Goal: Task Accomplishment & Management: Complete application form

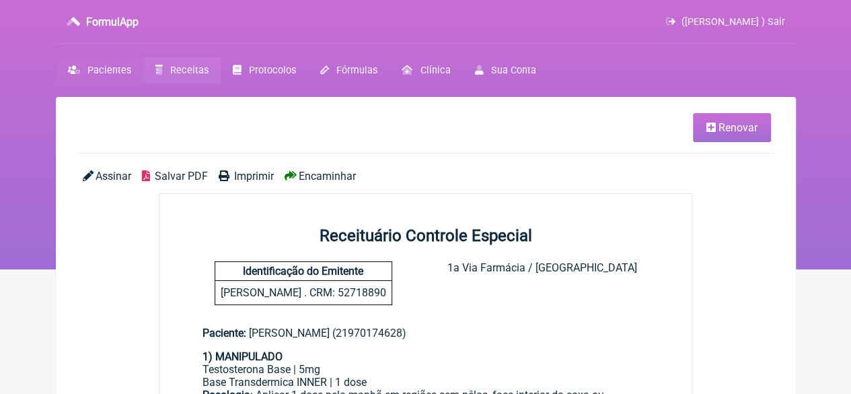
click at [103, 65] on span "Pacientes" at bounding box center [109, 70] width 44 height 11
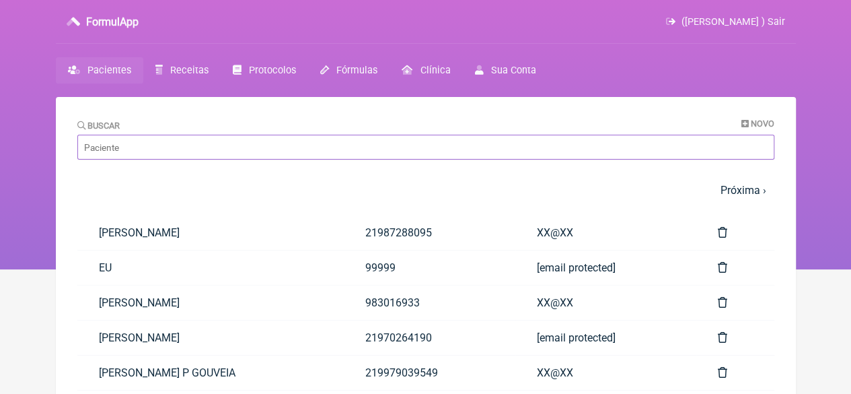
click at [174, 148] on input "Buscar" at bounding box center [425, 147] width 697 height 25
paste input "PRISCILA [PERSON_NAME]"
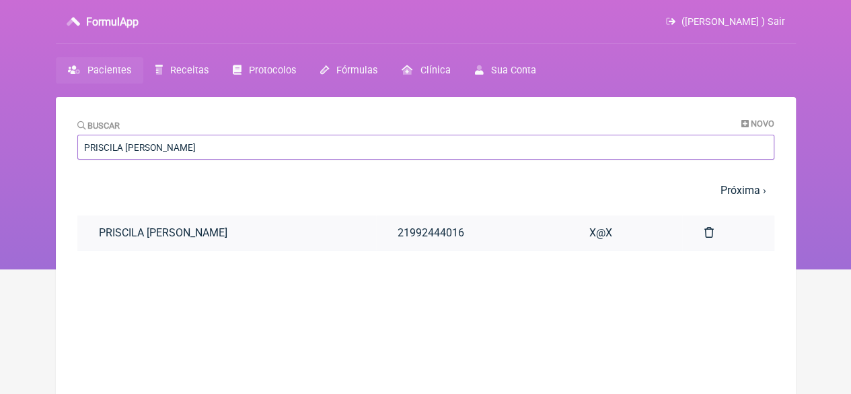
type input "PRISCILA [PERSON_NAME]"
click at [219, 225] on link "PRISCILA [PERSON_NAME]" at bounding box center [226, 232] width 299 height 34
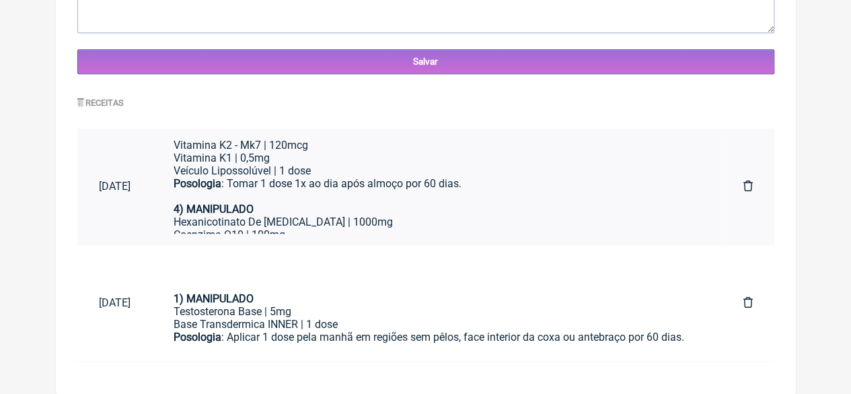
scroll to position [148, 0]
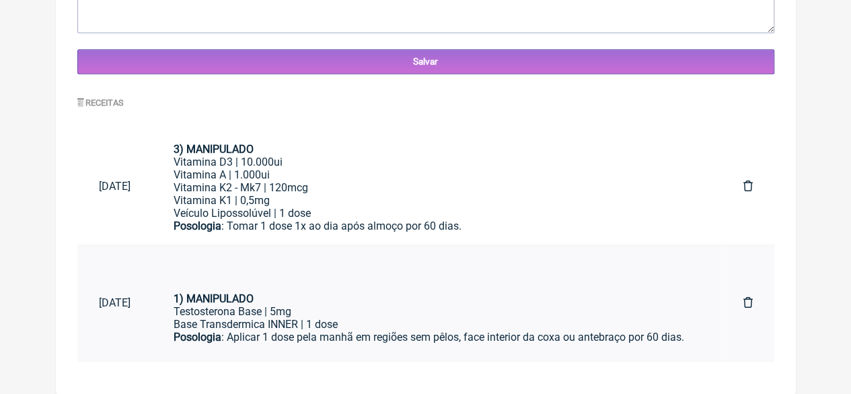
click at [400, 335] on div "Posologia : Aplicar 1 dose pela manhã em regiões sem pêlos, face interior da co…" at bounding box center [437, 343] width 527 height 26
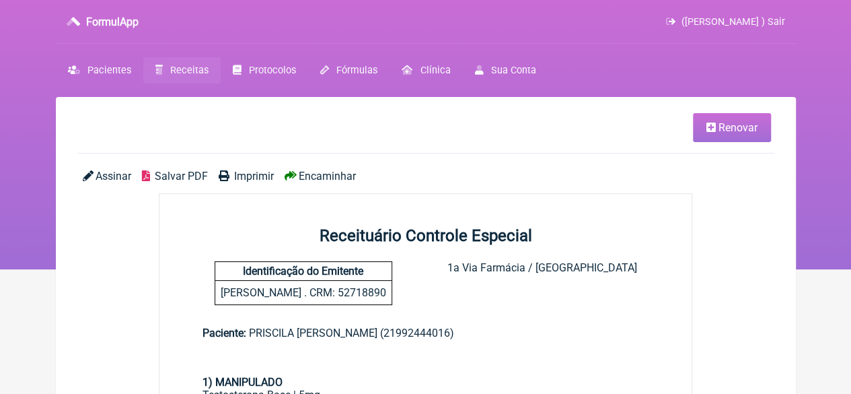
click at [748, 120] on link "Renovar" at bounding box center [732, 127] width 78 height 29
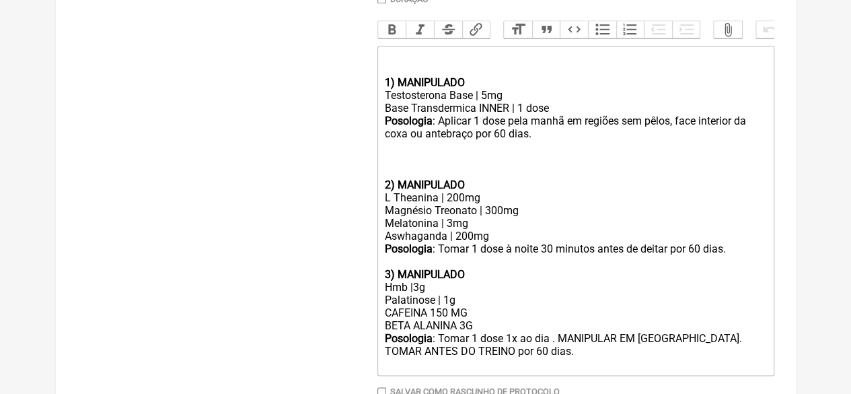
scroll to position [606, 0]
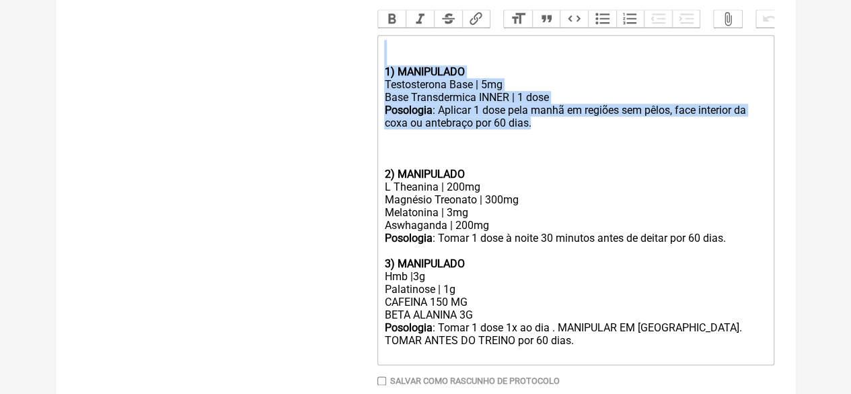
drag, startPoint x: 534, startPoint y: 135, endPoint x: 378, endPoint y: 78, distance: 165.6
click at [378, 78] on trix-editor "1) MANIPULADO Testosterona Base | 5mg Base Transdermica INNER | 1 dose Posologi…" at bounding box center [575, 200] width 397 height 330
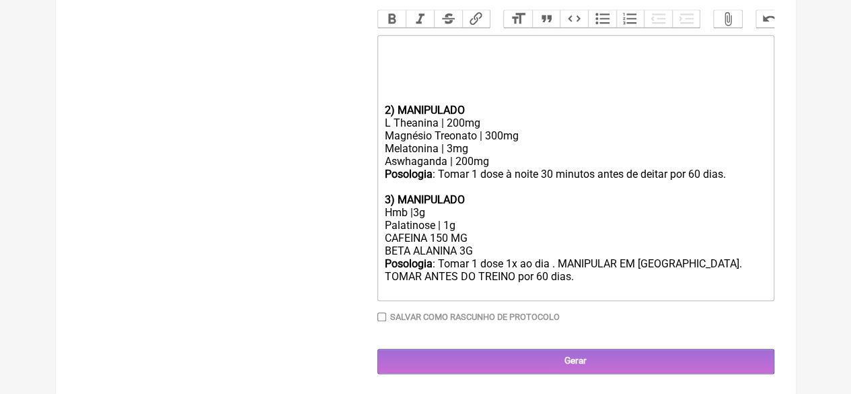
drag, startPoint x: 490, startPoint y: 174, endPoint x: 498, endPoint y: 174, distance: 8.1
click at [490, 168] on div "Aswhaganda | 200mg" at bounding box center [575, 161] width 382 height 13
drag, startPoint x: 447, startPoint y: 254, endPoint x: 425, endPoint y: 254, distance: 22.2
click at [425, 254] on div "CAFEINA 150 MG BETA ALANINA 3G" at bounding box center [575, 244] width 382 height 26
click at [412, 219] on div "Hmb |3g" at bounding box center [575, 212] width 382 height 13
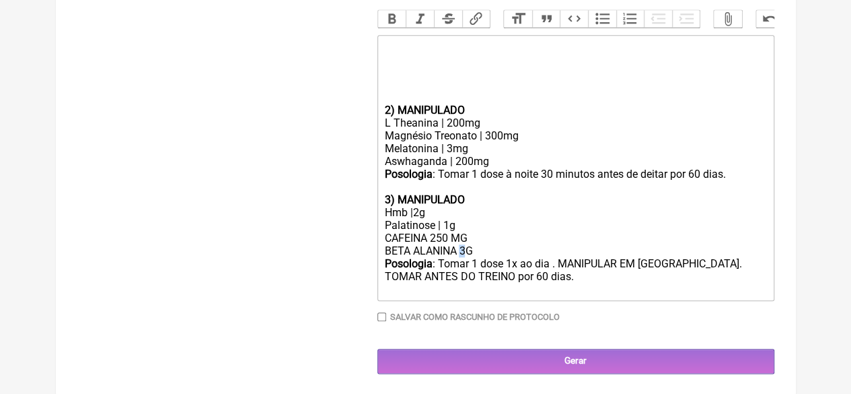
drag, startPoint x: 468, startPoint y: 266, endPoint x: 461, endPoint y: 269, distance: 7.5
click at [461, 257] on div "CAFEINA 250 MG BETA ALANINA 3G" at bounding box center [575, 244] width 382 height 26
type trix-editor "<div><br><br><br></div><div><br><br></div><div><strong>2) MANIPULADO</strong></…"
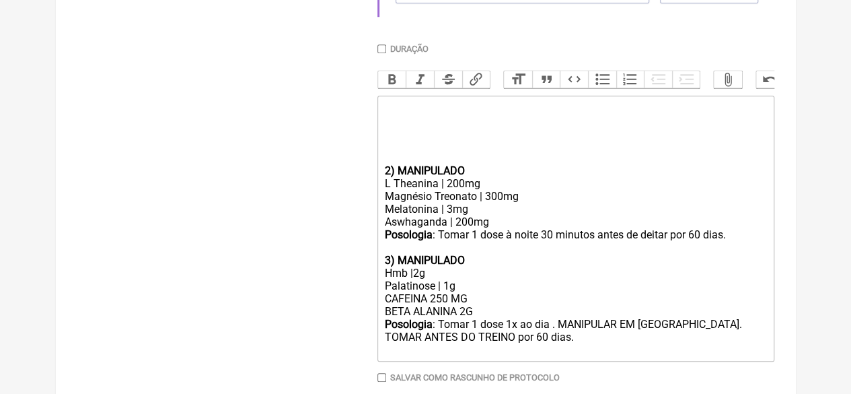
scroll to position [404, 0]
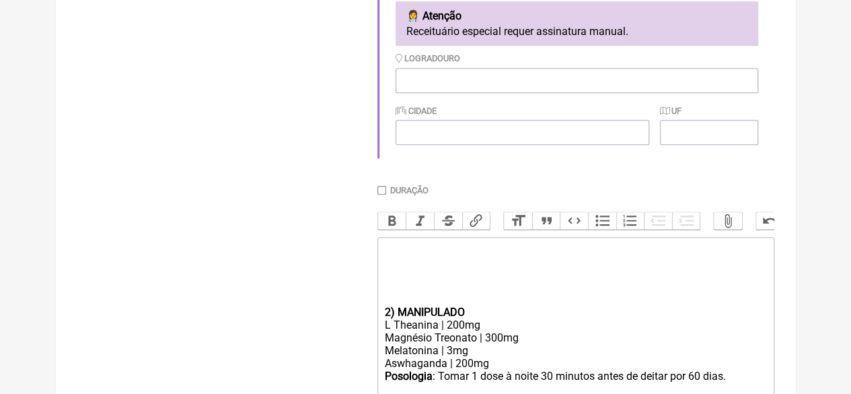
click at [394, 274] on div at bounding box center [575, 261] width 382 height 38
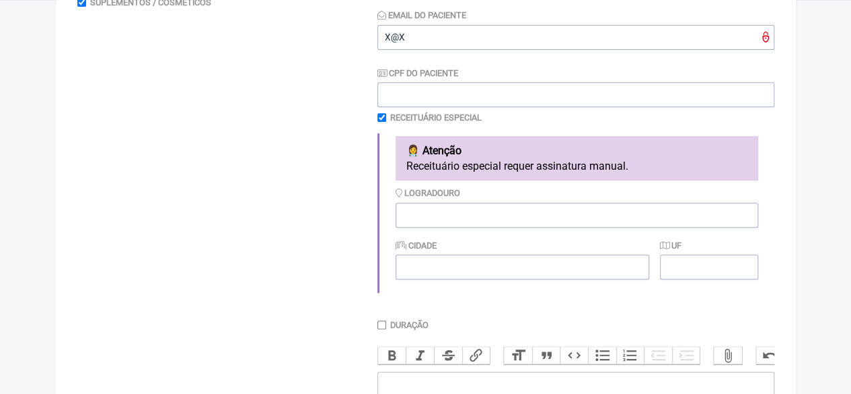
scroll to position [67, 0]
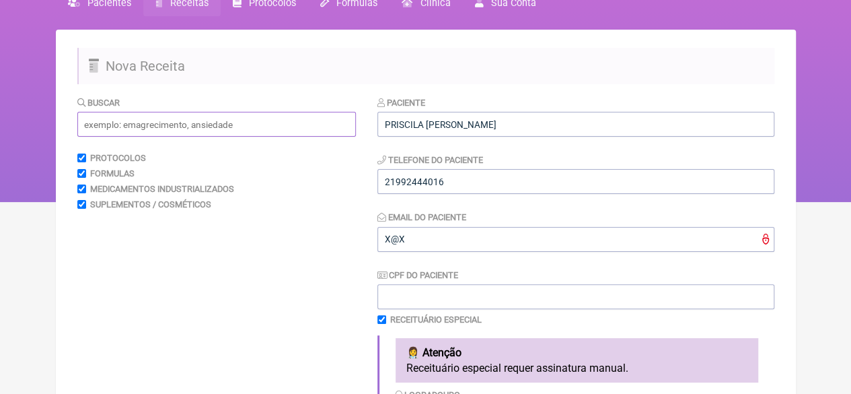
click at [140, 123] on input "text" at bounding box center [216, 124] width 279 height 25
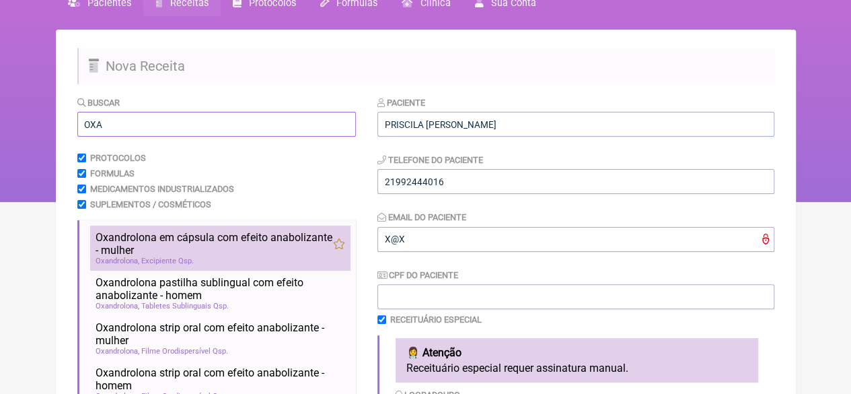
type input "OXA"
click at [170, 244] on span "Oxandrolona em cápsula com efeito anabolizante - mulher" at bounding box center [214, 244] width 237 height 26
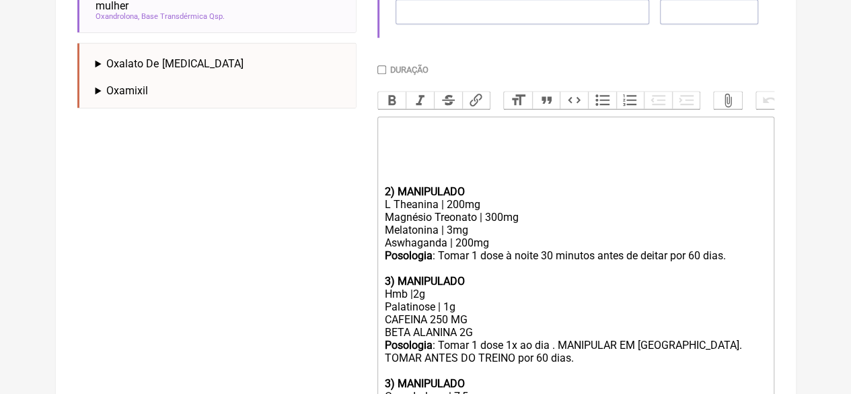
scroll to position [690, 0]
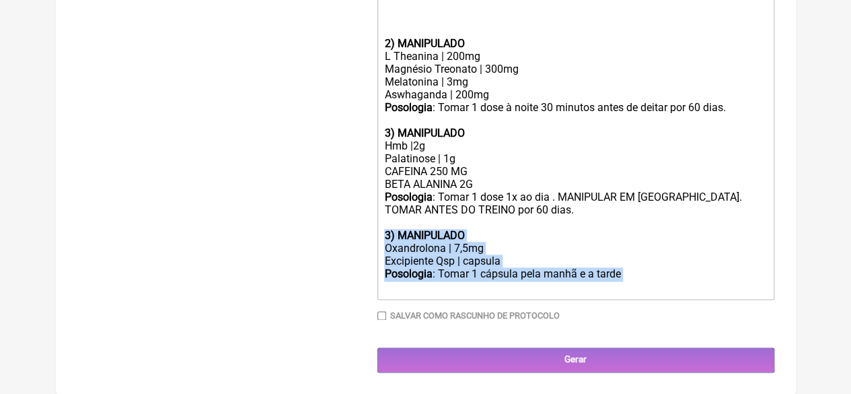
drag, startPoint x: 627, startPoint y: 273, endPoint x: 336, endPoint y: 234, distance: 293.3
copy trix-editor "3) MANIPULADO Oxandrolona | 7,5mg Excipiente Qsp | capsula Posologia : Tomar 1 …"
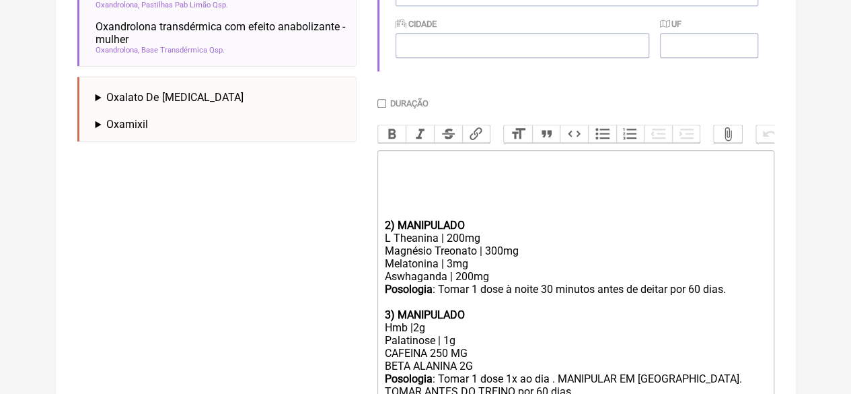
scroll to position [488, 0]
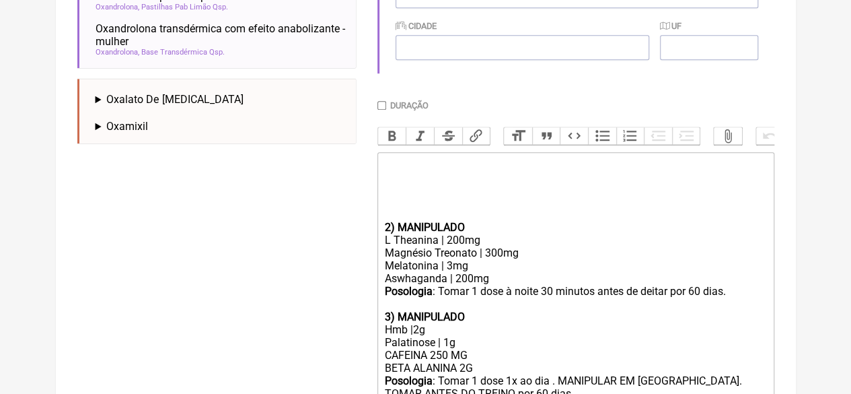
click at [397, 182] on div at bounding box center [575, 176] width 382 height 38
paste trix-editor "<div><strong>3) MANIPULADO</strong></div><div>Oxandrolona | 7,5mg</div><div>Exc…"
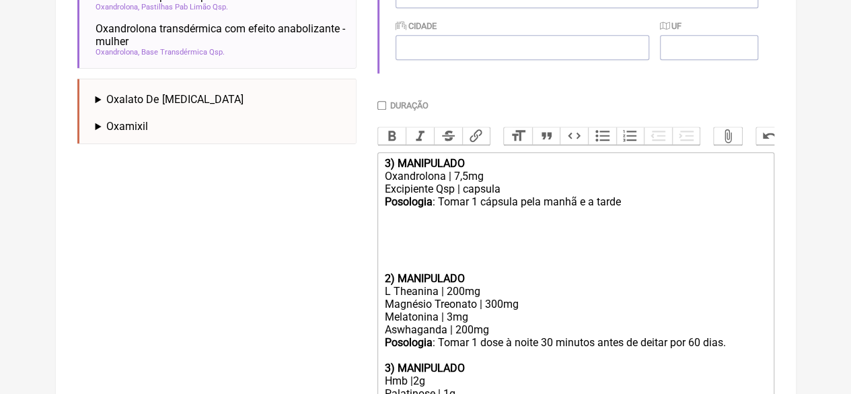
click at [381, 291] on trix-editor "3) MANIPULADO Oxandrolona | 7,5mg Excipiente Qsp | capsula Posologia : Tomar 1 …" at bounding box center [575, 343] width 397 height 382
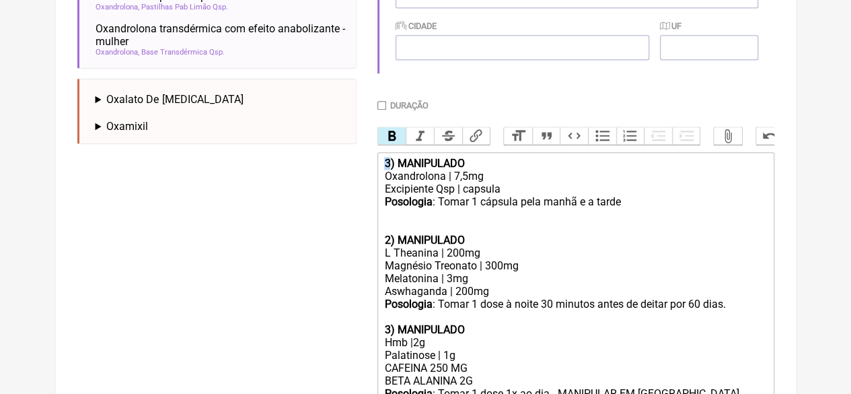
drag, startPoint x: 392, startPoint y: 172, endPoint x: 382, endPoint y: 175, distance: 9.8
click at [382, 175] on trix-editor "3) MANIPULADO Oxandrolona | 7,5mg Excipiente Qsp | capsula Posologia : Tomar 1 …" at bounding box center [575, 324] width 397 height 344
drag, startPoint x: 464, startPoint y: 188, endPoint x: 454, endPoint y: 188, distance: 10.1
click at [454, 182] on div "Oxandrolona | 7,5mg" at bounding box center [575, 176] width 382 height 13
click at [622, 209] on trix-editor "1) MANIPULADO Oxandrolona | 4mg Excipiente Qsp | capsula Posologia : Tomar 1 cá…" at bounding box center [575, 324] width 397 height 344
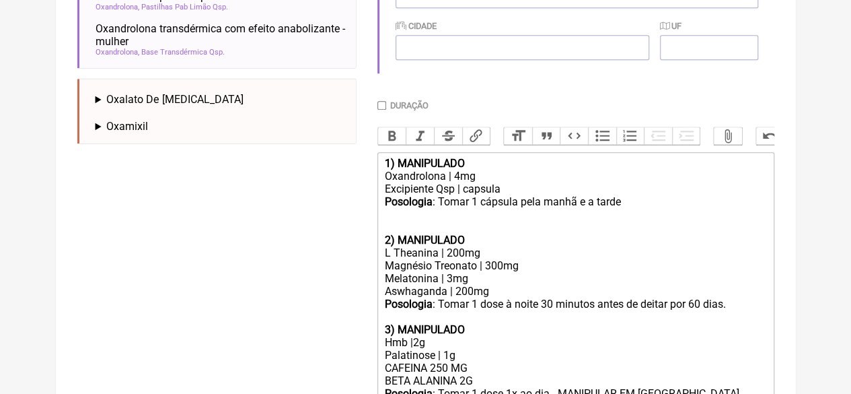
click at [620, 208] on div "Posologia : Tomar 1 cápsula pela manhã e a tarde" at bounding box center [575, 201] width 382 height 13
drag, startPoint x: 619, startPoint y: 212, endPoint x: 600, endPoint y: 216, distance: 19.3
click at [595, 208] on div "Posologia : Tomar 1 cápsula pela manhã e a tarde" at bounding box center [575, 201] width 382 height 13
type trix-editor "<div><strong>1) MANIPULADO</strong></div><div>Oxandrolona | 4mg</div><div>Excip…"
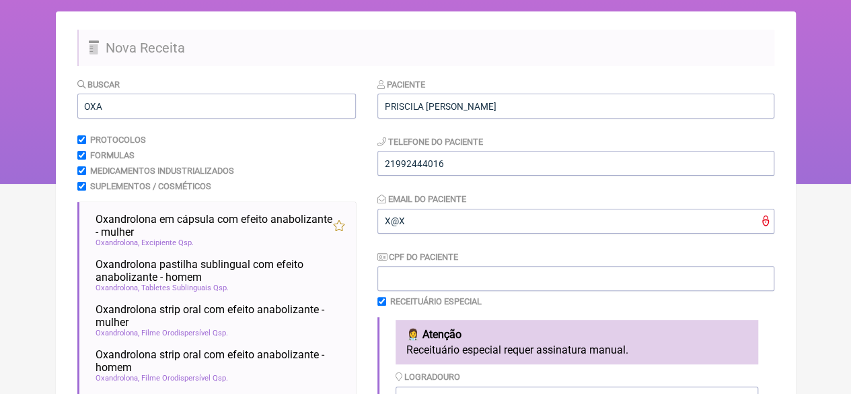
scroll to position [85, 0]
drag, startPoint x: 110, startPoint y: 108, endPoint x: 38, endPoint y: 88, distance: 74.8
click at [32, 110] on div "FormulApp (Flavio Caldas Caetano ) Sair Pacientes Receitas Protocolos Fórmulas …" at bounding box center [425, 49] width 851 height 269
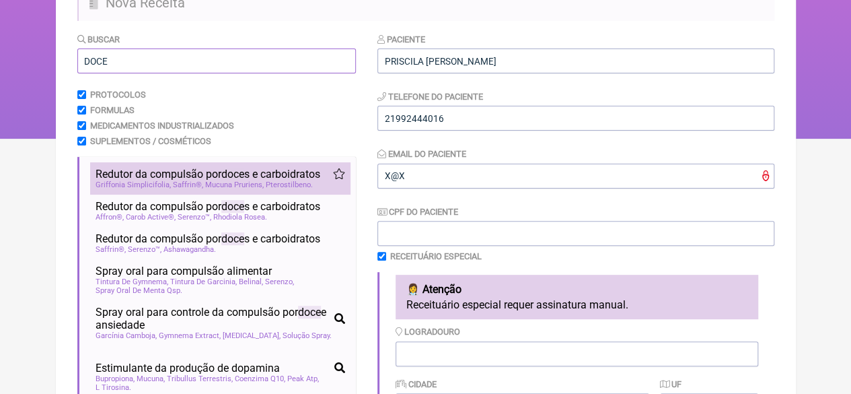
scroll to position [152, 0]
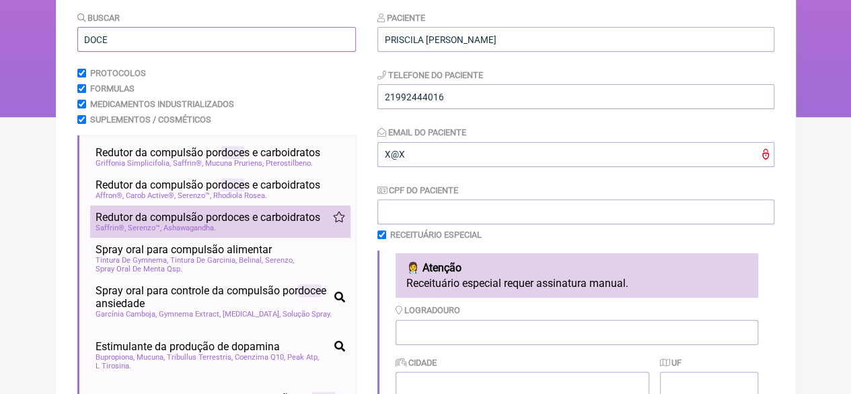
type input "DOCE"
click at [214, 223] on span "Redutor da compulsão por doce s e carboidratos" at bounding box center [208, 217] width 225 height 13
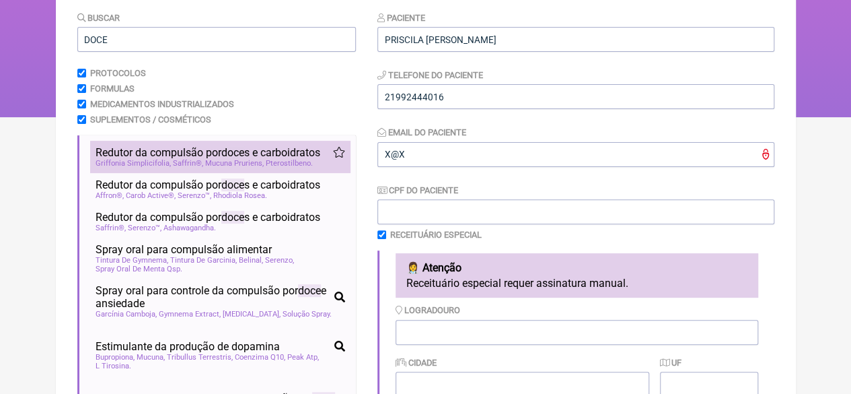
click at [226, 159] on span "doce" at bounding box center [232, 152] width 23 height 13
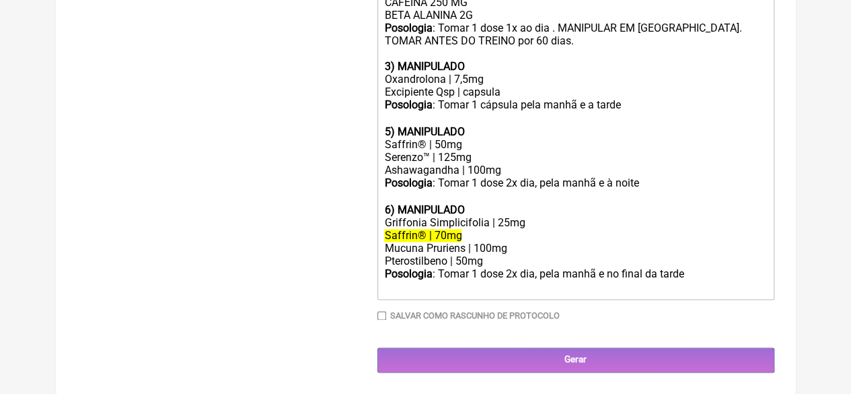
scroll to position [875, 0]
drag, startPoint x: 453, startPoint y: 153, endPoint x: 445, endPoint y: 153, distance: 7.4
click at [445, 153] on div "Serenzo™ | 125mg" at bounding box center [575, 157] width 382 height 13
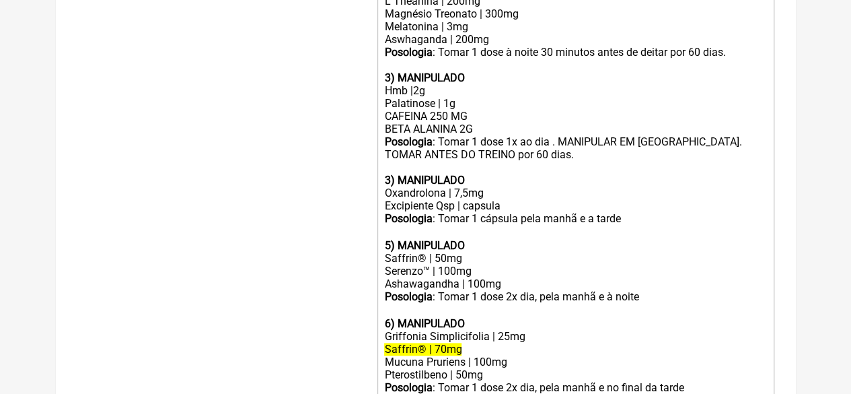
scroll to position [807, 0]
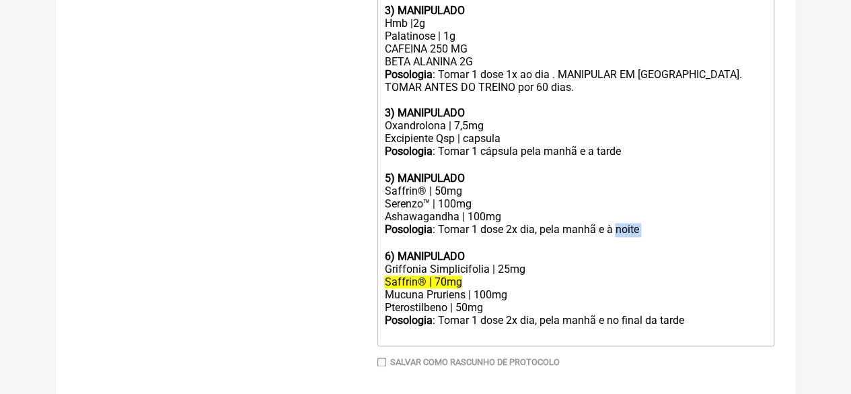
drag, startPoint x: 640, startPoint y: 247, endPoint x: 615, endPoint y: 251, distance: 25.9
click at [615, 250] on div "Posologia : Tomar 1 dose 2x dia, pela manhã e à noite ㅤ" at bounding box center [575, 236] width 382 height 27
drag, startPoint x: 482, startPoint y: 233, endPoint x: 467, endPoint y: 235, distance: 15.5
click at [467, 223] on div "Ashawagandha | 100mg" at bounding box center [575, 216] width 382 height 13
drag, startPoint x: 518, startPoint y: 313, endPoint x: 359, endPoint y: 318, distance: 158.8
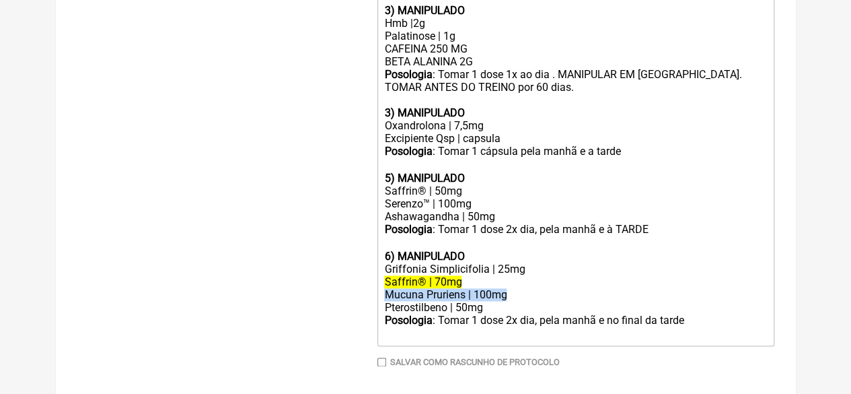
copy div "Mucuna Pruriens | 100mg"
click at [501, 223] on div "Ashawagandha | 50mg" at bounding box center [575, 216] width 382 height 13
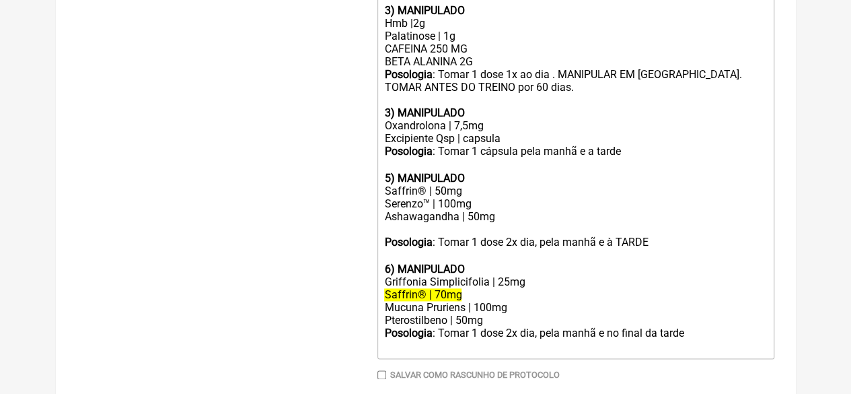
paste trix-editor "Mucuna Pruriens | 100mg"
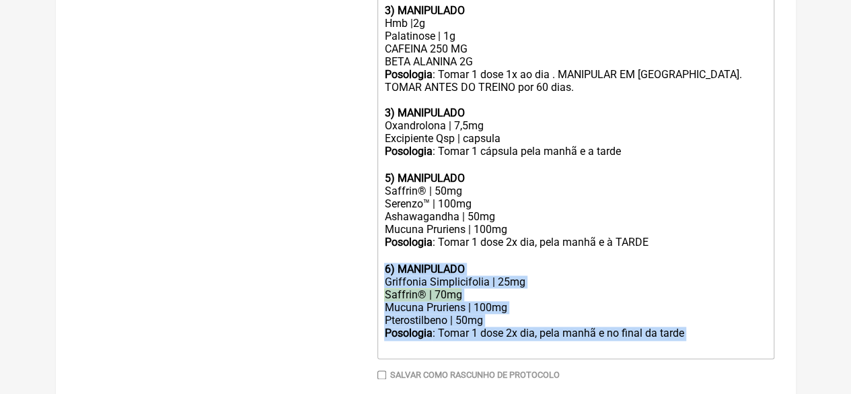
drag, startPoint x: 692, startPoint y: 355, endPoint x: 354, endPoint y: 282, distance: 345.5
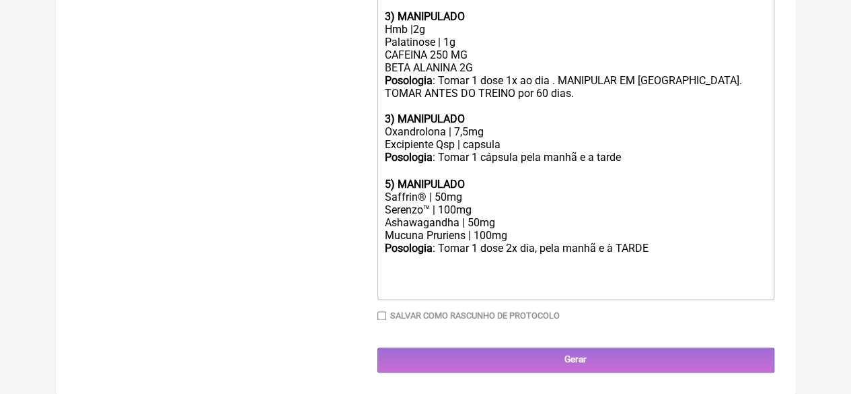
scroll to position [673, 0]
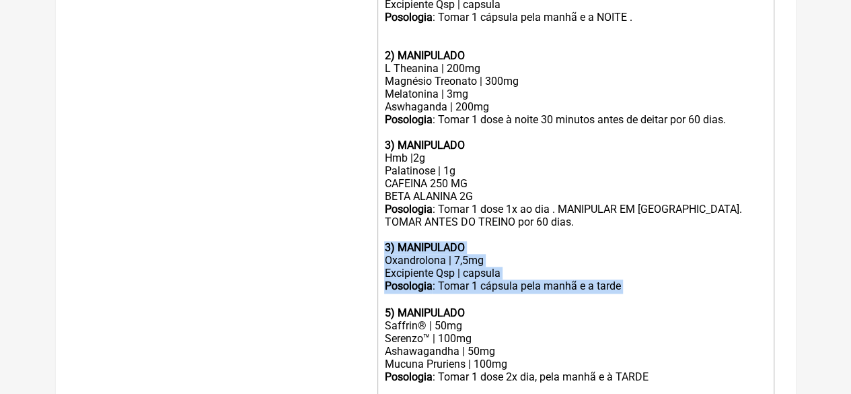
drag, startPoint x: 627, startPoint y: 305, endPoint x: 367, endPoint y: 260, distance: 263.6
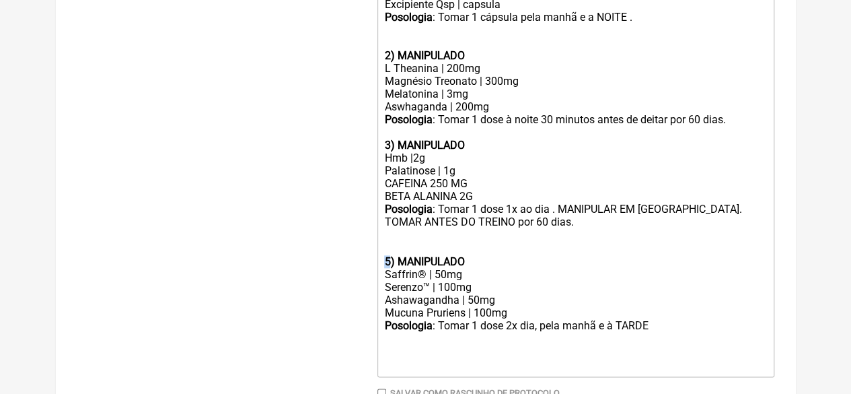
drag, startPoint x: 388, startPoint y: 278, endPoint x: 369, endPoint y: 277, distance: 18.9
type trix-editor "<div><strong>1) MANIPULADO</strong></div><div>Oxandrolona | 4mg</div><div>Excip…"
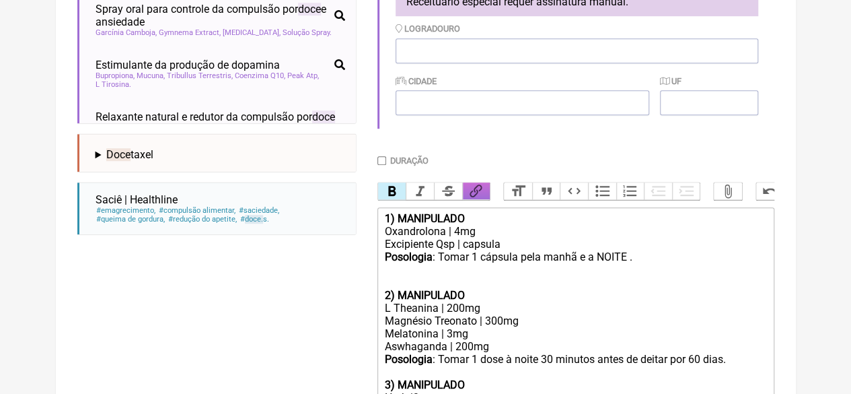
scroll to position [404, 0]
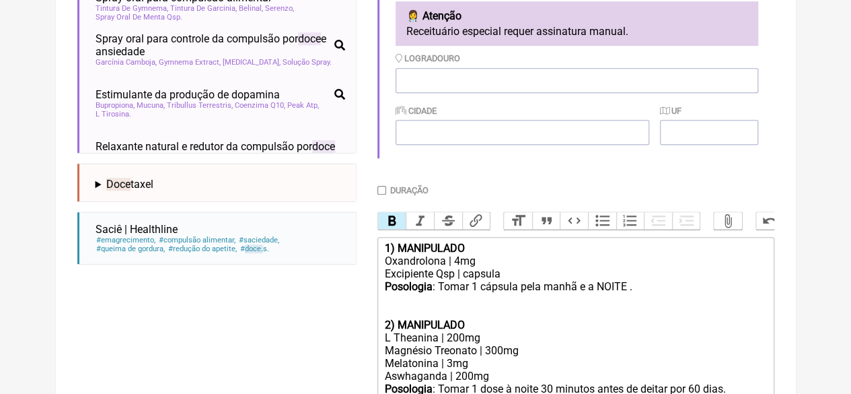
click at [377, 190] on form "Buscar DOCE Protocolos Formulas Medicamentos Industrializados Suplementos / Cos…" at bounding box center [425, 238] width 697 height 959
click at [381, 192] on input "Duração" at bounding box center [381, 190] width 9 height 9
checkbox input "true"
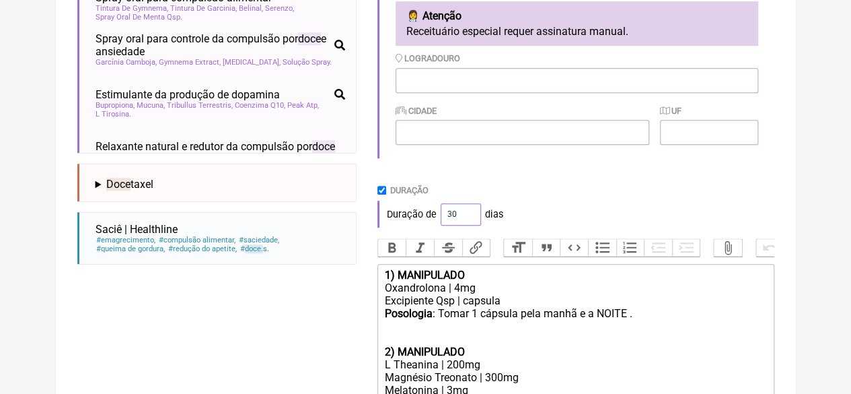
drag, startPoint x: 458, startPoint y: 215, endPoint x: 401, endPoint y: 229, distance: 59.1
click at [403, 227] on div "Duração de 30 dias" at bounding box center [575, 213] width 397 height 27
type input "60"
click at [580, 209] on div "Duração de 60 dias" at bounding box center [575, 213] width 397 height 27
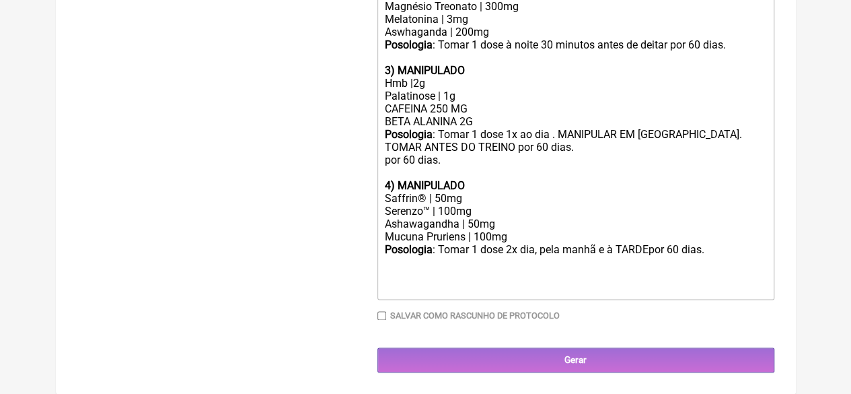
scroll to position [794, 0]
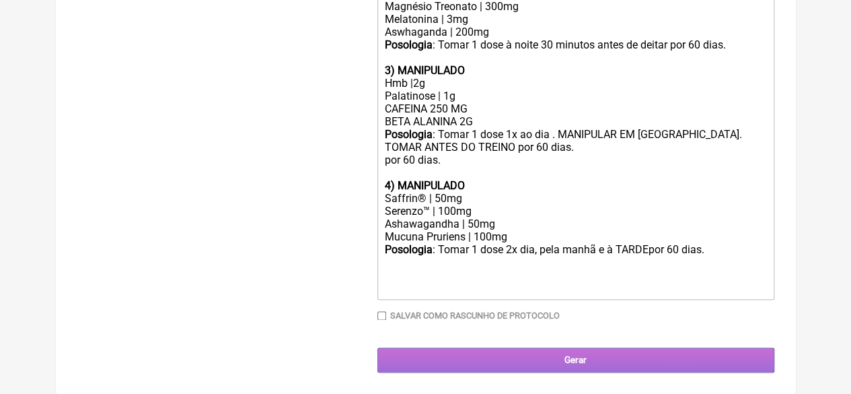
click at [556, 355] on input "Gerar" at bounding box center [575, 359] width 397 height 25
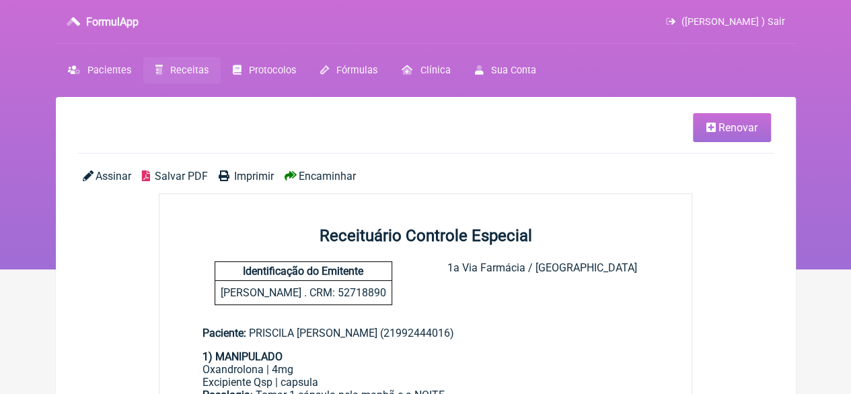
click at [242, 178] on span "Imprimir" at bounding box center [254, 176] width 40 height 13
